Goal: Go to known website: Access a specific website the user already knows

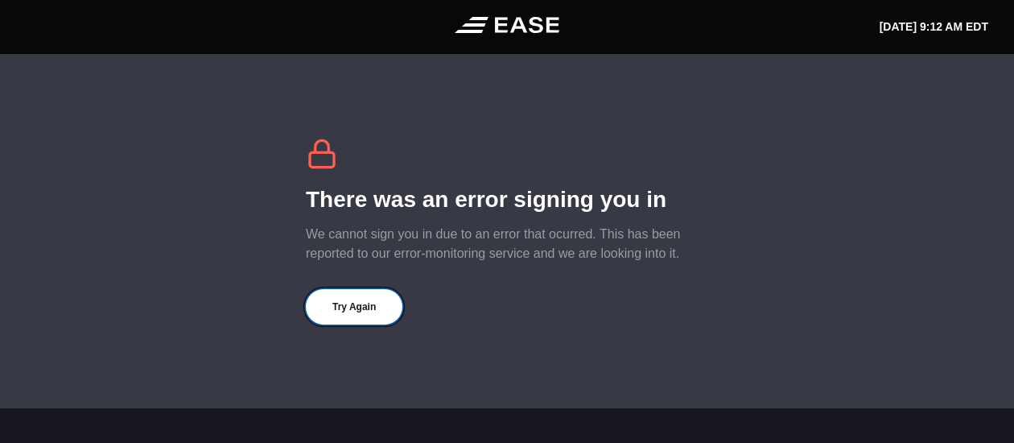
click at [356, 308] on button "Try Again" at bounding box center [354, 306] width 97 height 35
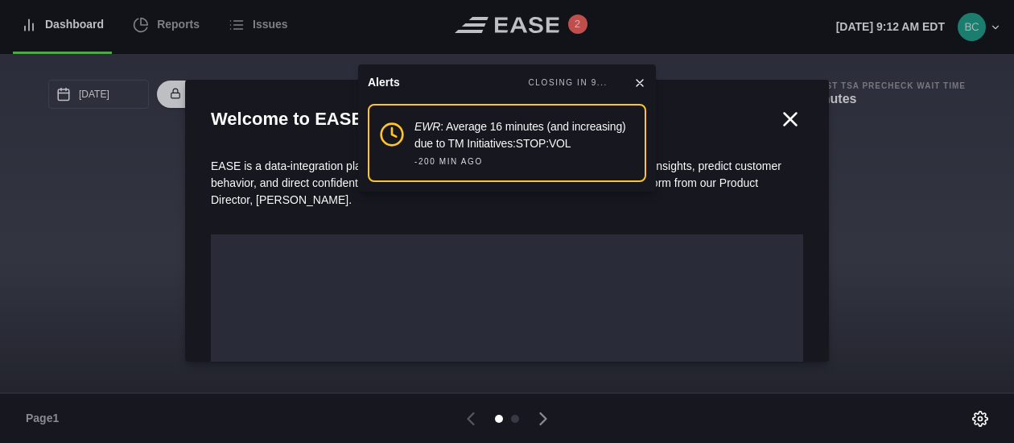
click at [637, 83] on icon at bounding box center [640, 82] width 13 height 13
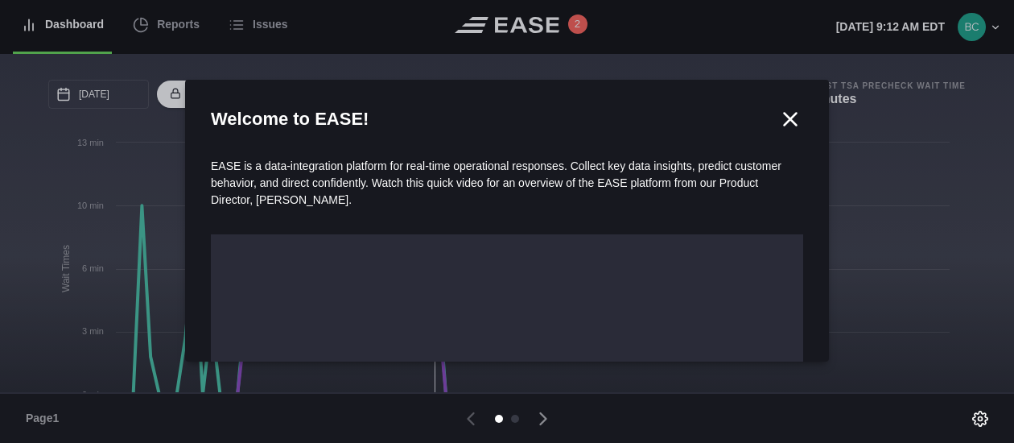
click at [785, 120] on icon at bounding box center [791, 119] width 12 height 12
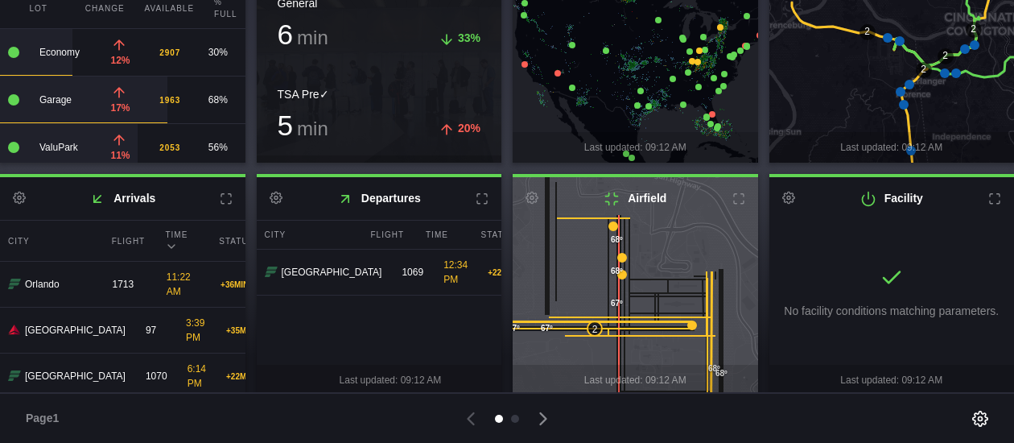
scroll to position [87, 0]
